Goal: Browse casually

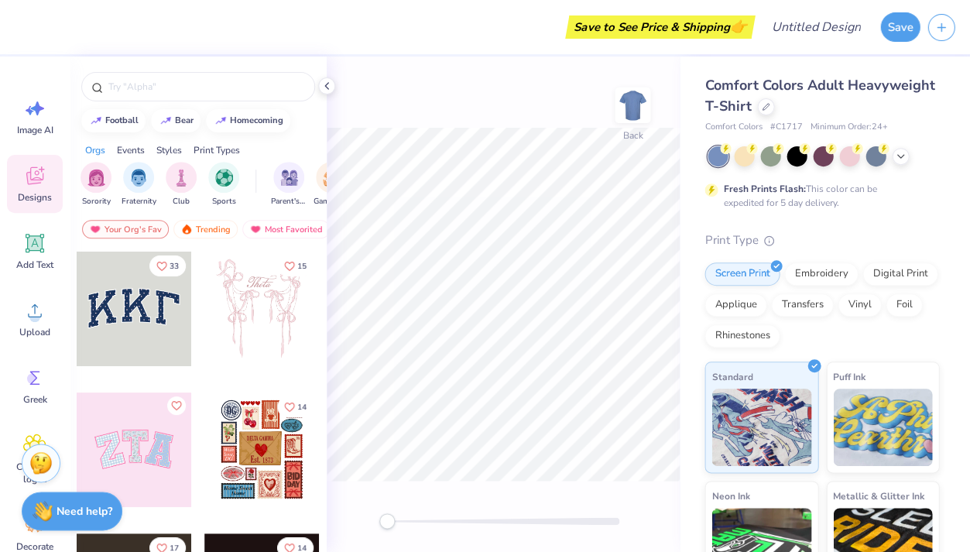
click at [32, 29] on div "Save to See Price & Shipping 👉" at bounding box center [387, 27] width 728 height 54
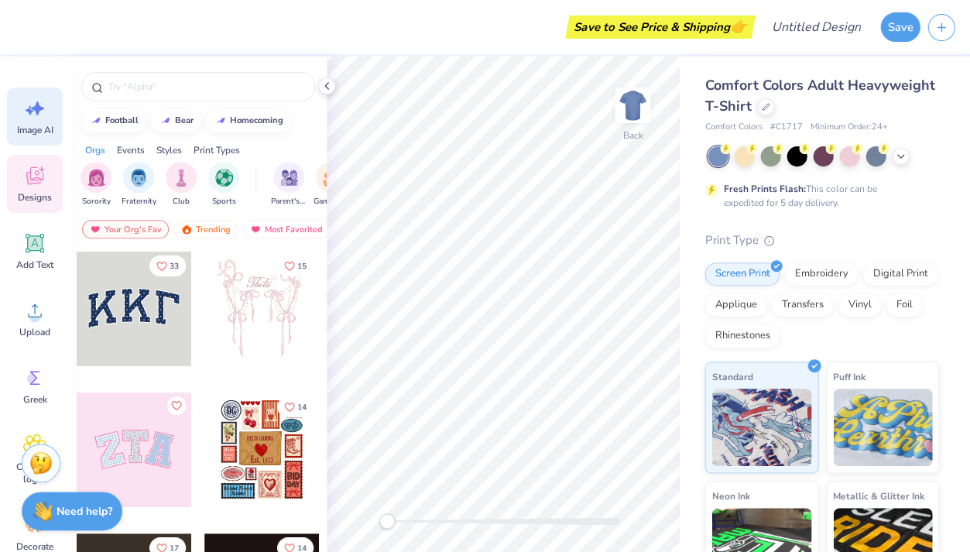
click at [38, 114] on icon at bounding box center [34, 108] width 23 height 23
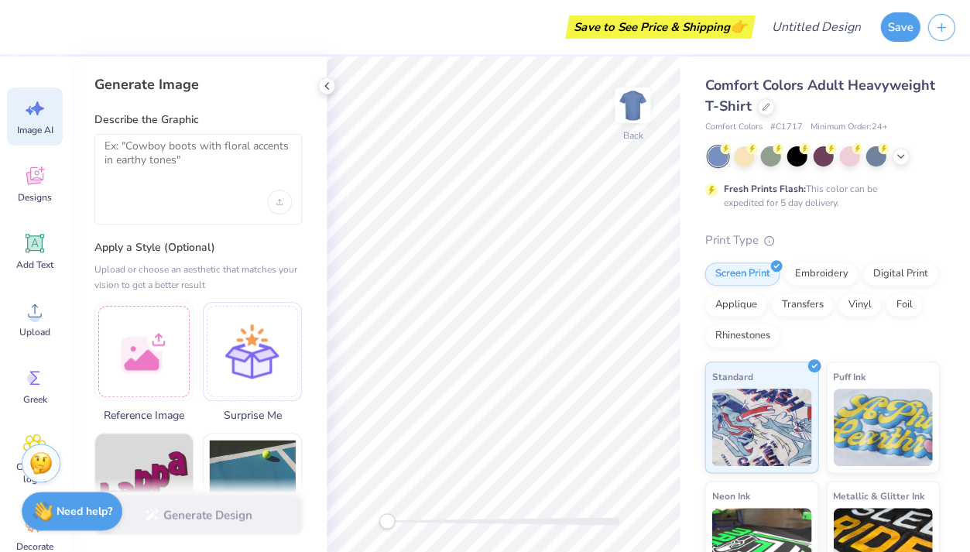
click at [26, 4] on div "Save to See Price & Shipping 👉" at bounding box center [387, 27] width 728 height 54
